Goal: Information Seeking & Learning: Learn about a topic

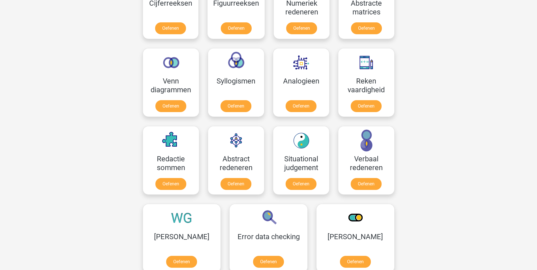
scroll to position [293, 0]
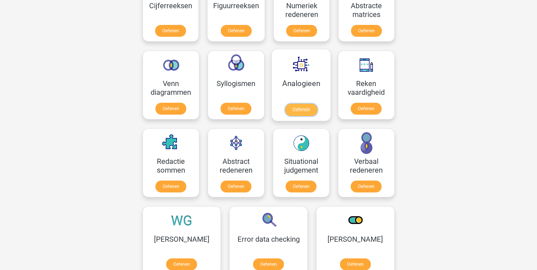
click at [310, 111] on link "Oefenen" at bounding box center [301, 110] width 32 height 12
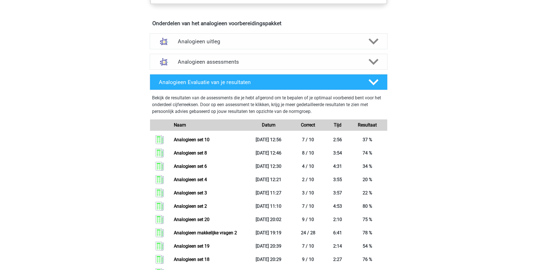
scroll to position [311, 0]
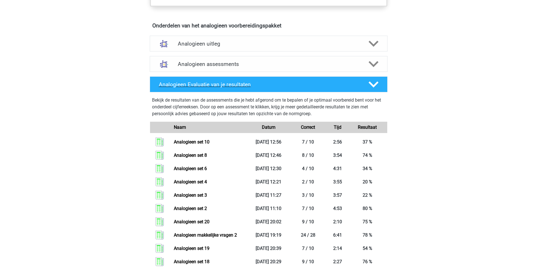
click at [373, 83] on icon at bounding box center [373, 85] width 10 height 10
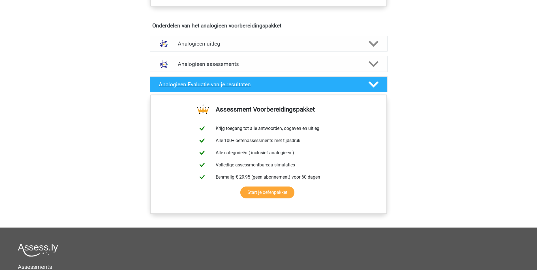
click at [373, 83] on icon at bounding box center [373, 85] width 10 height 10
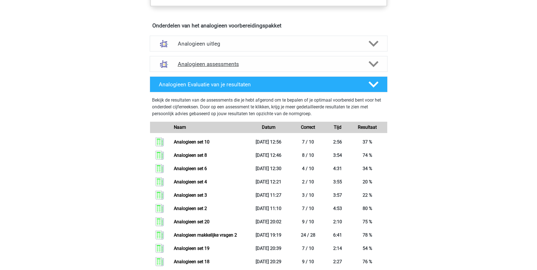
click at [374, 67] on icon at bounding box center [373, 64] width 10 height 10
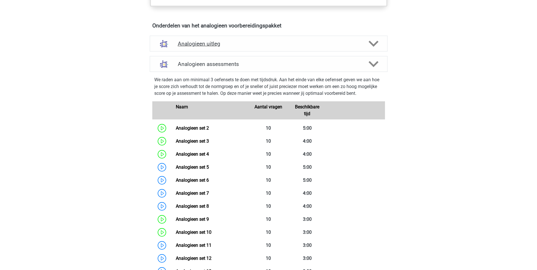
click at [370, 41] on icon at bounding box center [373, 44] width 10 height 10
